Goal: Task Accomplishment & Management: Manage account settings

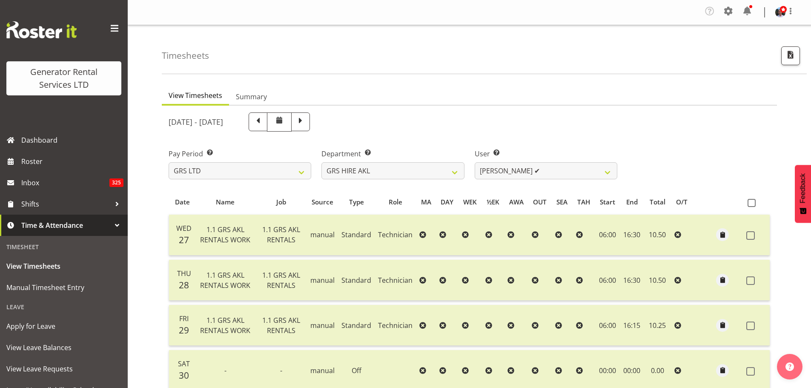
select select "20"
drag, startPoint x: 0, startPoint y: 0, endPoint x: 607, endPoint y: 174, distance: 631.4
click at [607, 174] on select "[PERSON_NAME] ❌ [PERSON_NAME] ❌ [PERSON_NAME] ([GEOGRAPHIC_DATA]) [PERSON_NAME]…" at bounding box center [546, 170] width 143 height 17
click at [604, 171] on select "[PERSON_NAME] ❌ [PERSON_NAME] ❌ [PERSON_NAME] ([GEOGRAPHIC_DATA]) [PERSON_NAME]…" at bounding box center [546, 170] width 143 height 17
select select "9902"
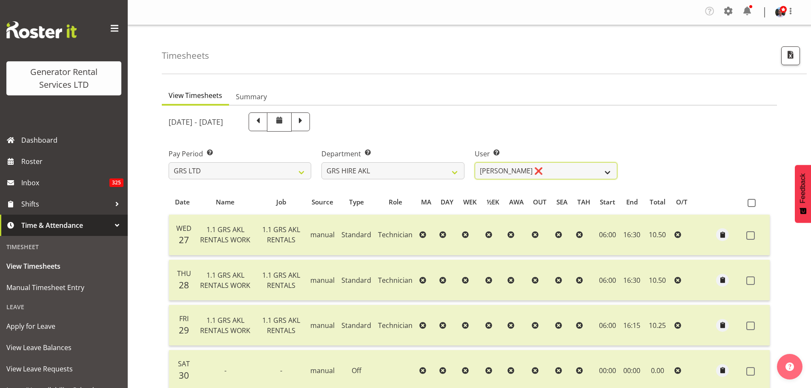
click at [475, 162] on select "[PERSON_NAME] ❌ [PERSON_NAME] ❌ [PERSON_NAME] ([GEOGRAPHIC_DATA]) [PERSON_NAME]…" at bounding box center [546, 170] width 143 height 17
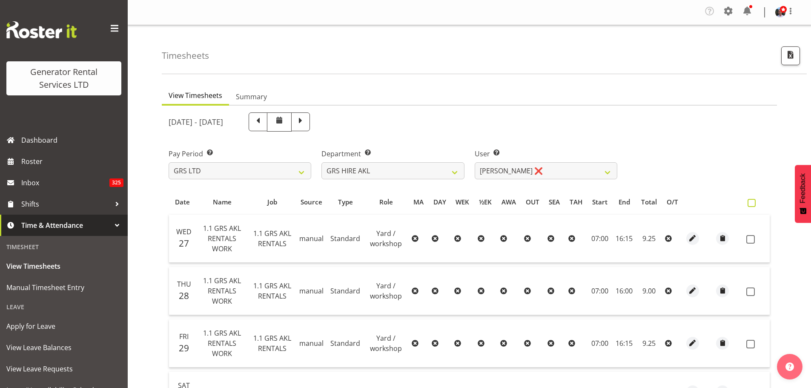
click at [753, 203] on span at bounding box center [751, 203] width 8 height 8
click at [753, 203] on input "checkbox" at bounding box center [750, 203] width 6 height 6
checkbox input "true"
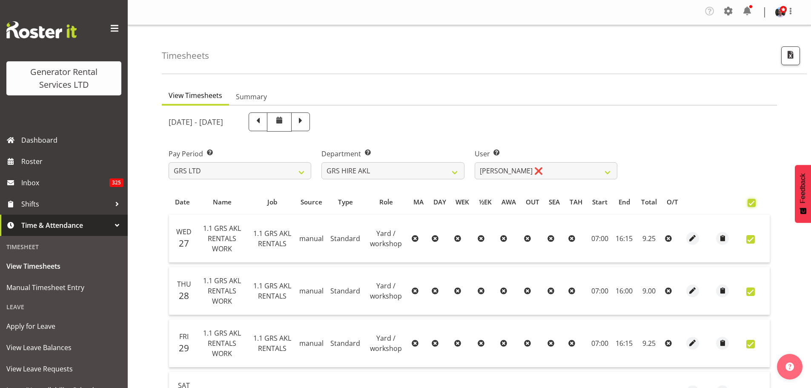
checkbox input "true"
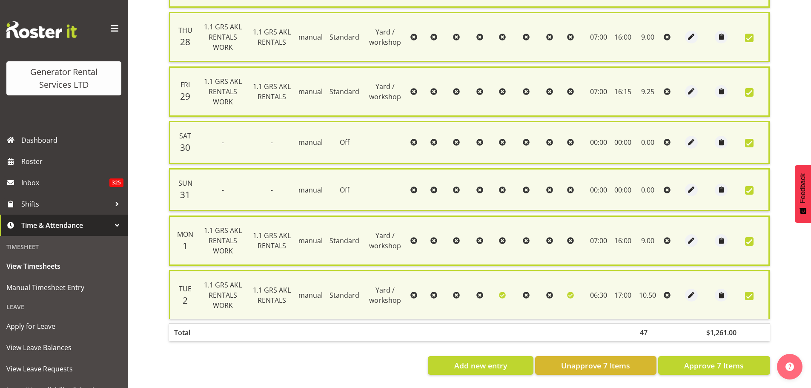
scroll to position [263, 0]
click at [711, 360] on span "Approve 7 Items" at bounding box center [714, 365] width 60 height 11
checkbox input "false"
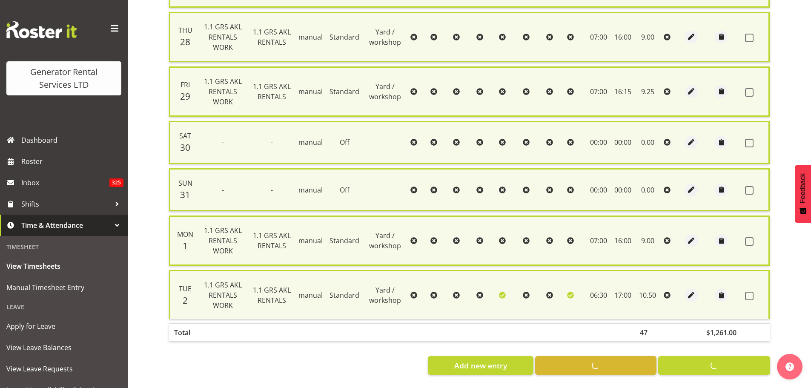
checkbox input "false"
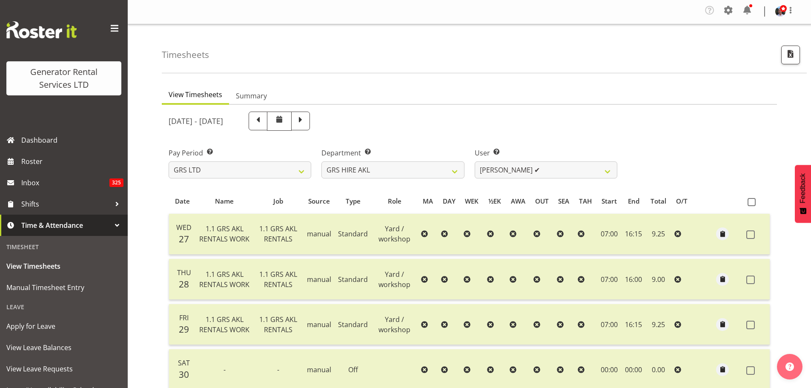
scroll to position [0, 0]
click at [607, 171] on select "[PERSON_NAME] ❌ [PERSON_NAME] ✔ [PERSON_NAME] ([GEOGRAPHIC_DATA]) [GEOGRAPHIC_D…" at bounding box center [546, 170] width 143 height 17
select select "5730"
click at [475, 162] on select "[PERSON_NAME] ❌ [PERSON_NAME] ✔ [PERSON_NAME] ([GEOGRAPHIC_DATA]) [GEOGRAPHIC_D…" at bounding box center [546, 170] width 143 height 17
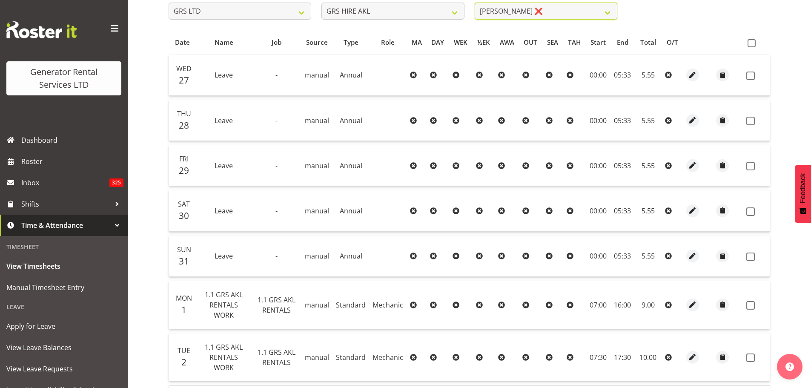
scroll to position [15, 0]
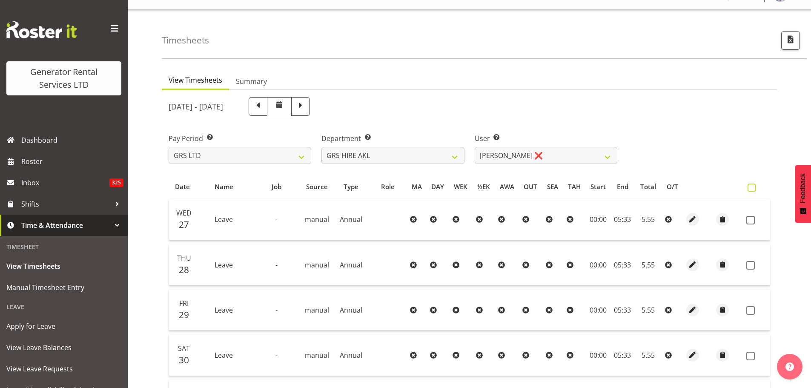
click at [750, 188] on span at bounding box center [751, 187] width 8 height 8
click at [750, 188] on input "checkbox" at bounding box center [750, 188] width 6 height 6
checkbox input "true"
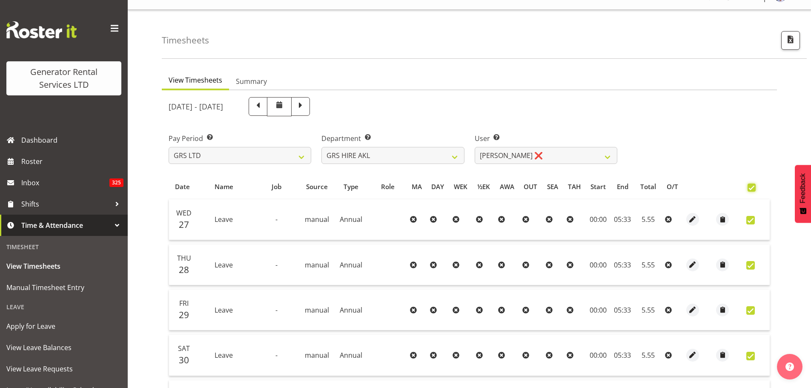
checkbox input "true"
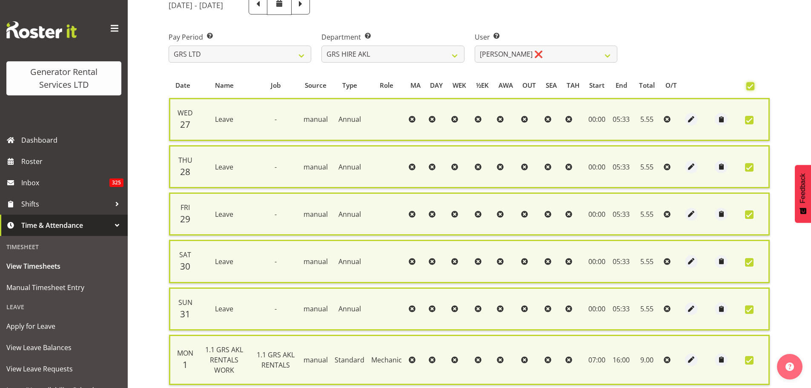
scroll to position [242, 0]
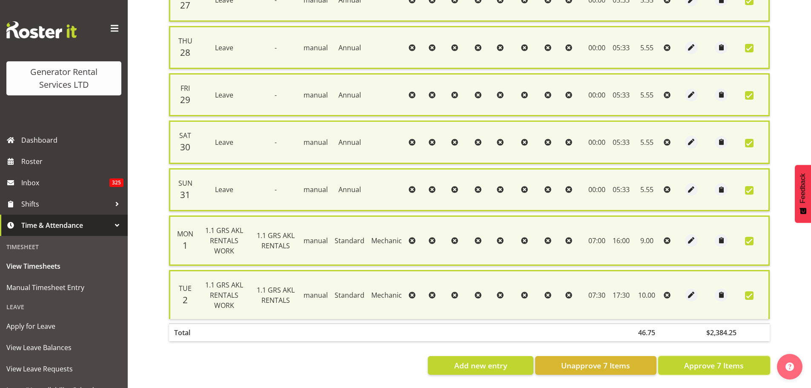
click at [704, 360] on span "Approve 7 Items" at bounding box center [714, 365] width 60 height 11
checkbox input "false"
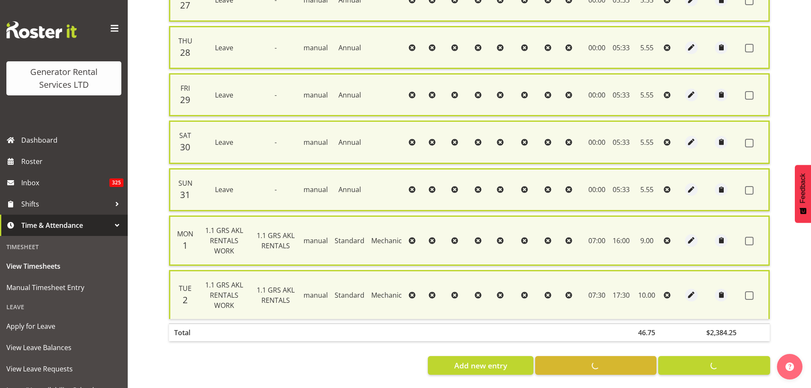
checkbox input "false"
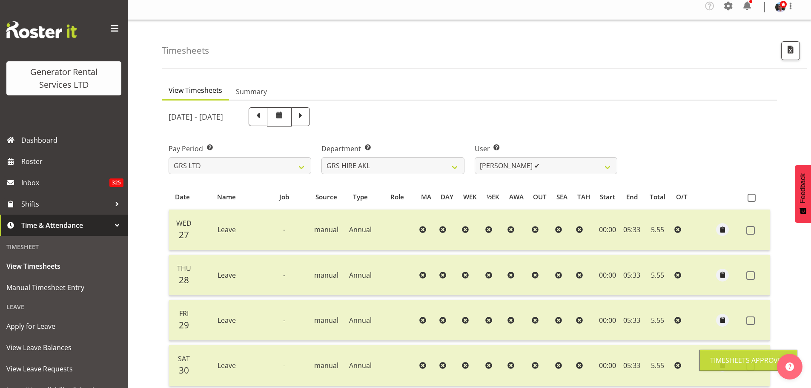
scroll to position [0, 0]
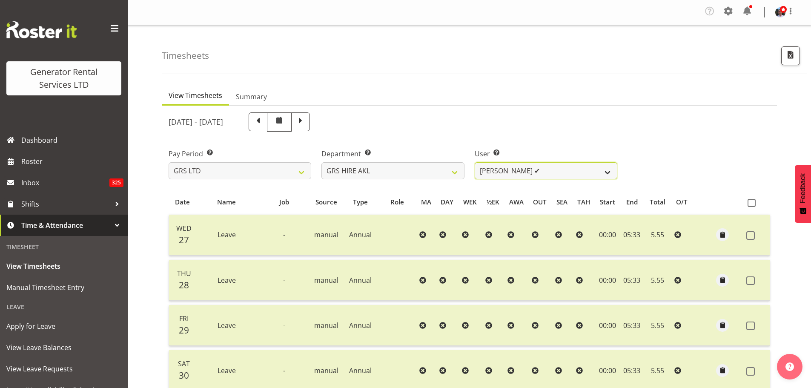
click at [607, 172] on select "[PERSON_NAME] ✔ [PERSON_NAME] ✔ [PERSON_NAME] ([GEOGRAPHIC_DATA]) [GEOGRAPHIC_D…" at bounding box center [546, 170] width 143 height 17
select select "155"
click at [475, 162] on select "[PERSON_NAME] ✔ [PERSON_NAME] ✔ [PERSON_NAME] ([GEOGRAPHIC_DATA]) [GEOGRAPHIC_D…" at bounding box center [546, 170] width 143 height 17
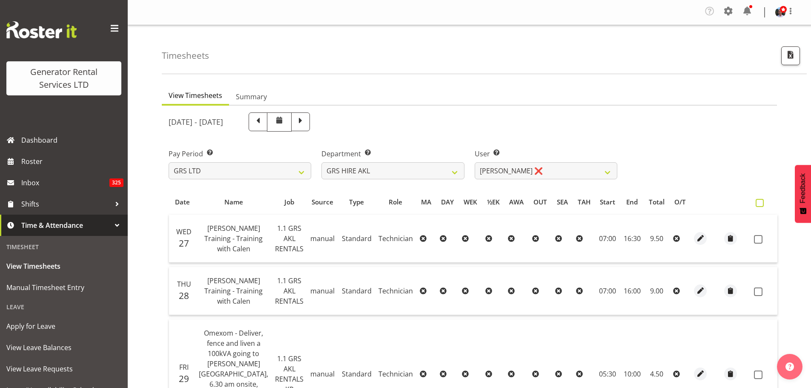
click at [756, 203] on span at bounding box center [760, 203] width 8 height 8
click at [756, 203] on input "checkbox" at bounding box center [759, 203] width 6 height 6
checkbox input "true"
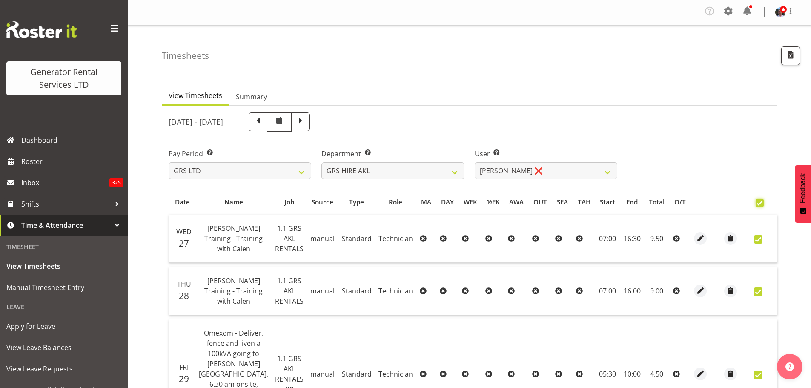
checkbox input "true"
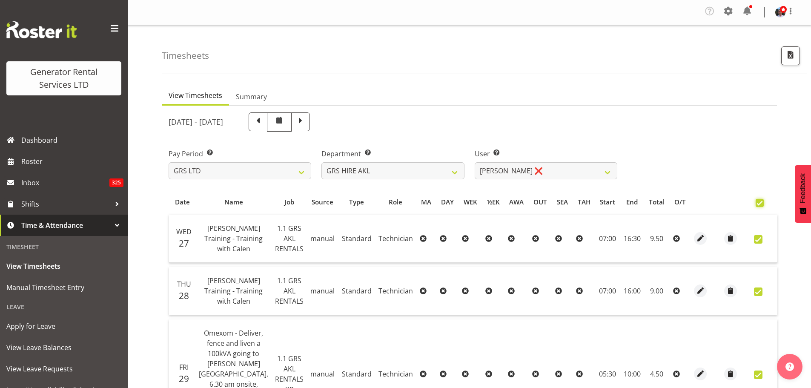
checkbox input "true"
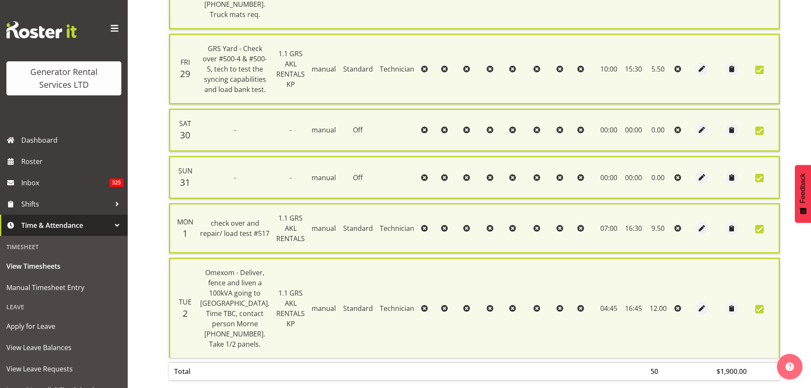
scroll to position [492, 0]
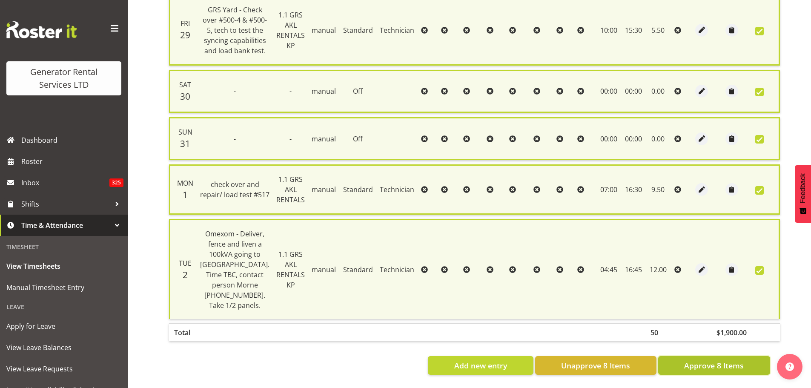
click at [701, 360] on span "Approve 8 Items" at bounding box center [714, 365] width 60 height 11
checkbox input "false"
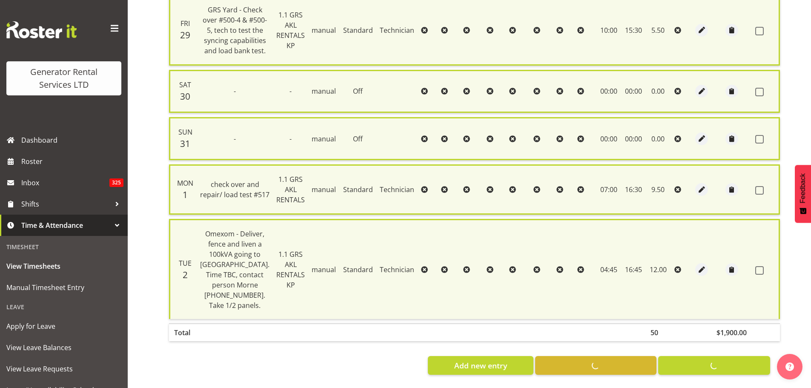
checkbox input "false"
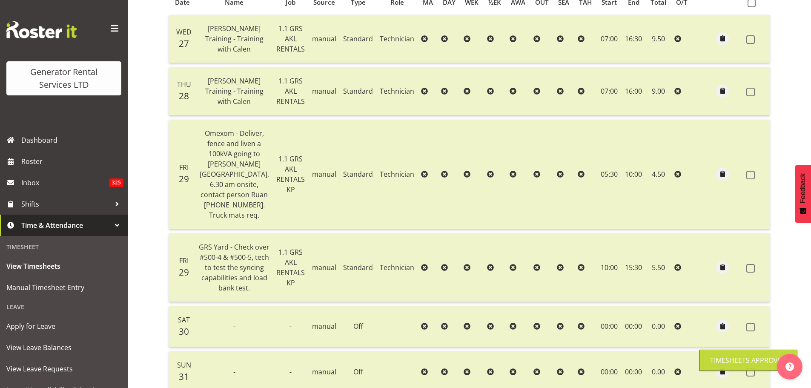
scroll to position [0, 0]
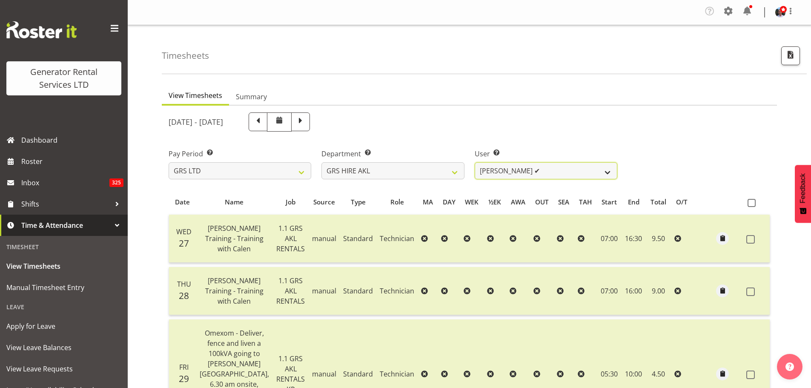
click at [607, 172] on select "[PERSON_NAME] ✔ [PERSON_NAME] ✔ [PERSON_NAME] ([GEOGRAPHIC_DATA]) [GEOGRAPHIC_D…" at bounding box center [546, 170] width 143 height 17
select select "192"
click at [475, 162] on select "[PERSON_NAME] ✔ [PERSON_NAME] ✔ [PERSON_NAME] ([GEOGRAPHIC_DATA]) [GEOGRAPHIC_D…" at bounding box center [546, 170] width 143 height 17
